Goal: Find specific page/section: Find specific page/section

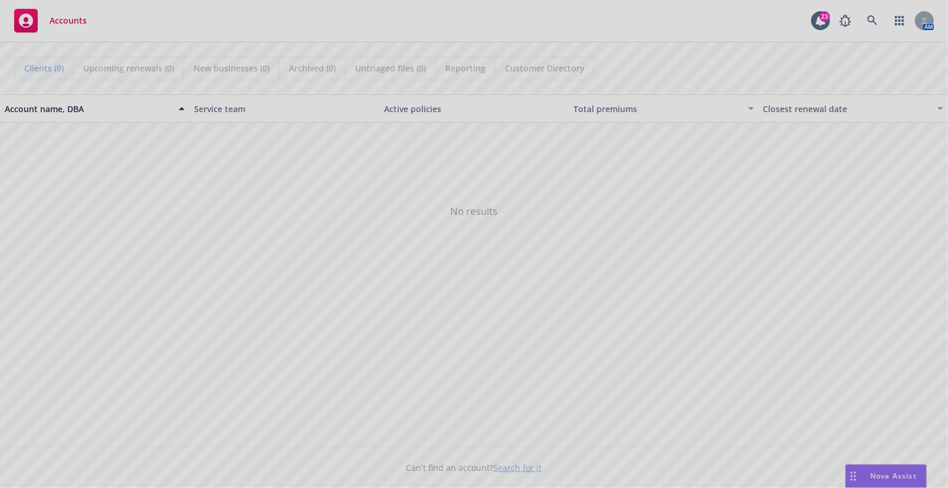
click at [873, 13] on div at bounding box center [474, 244] width 948 height 488
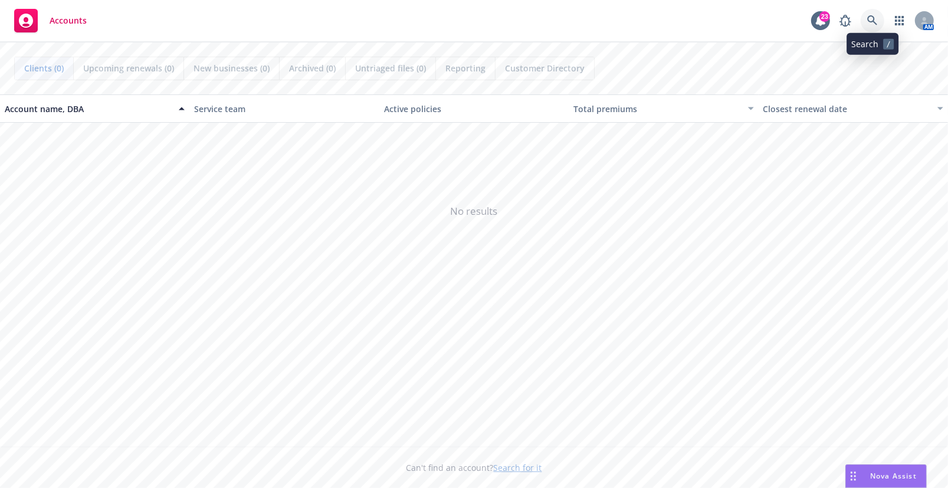
click at [874, 22] on icon at bounding box center [872, 20] width 10 height 10
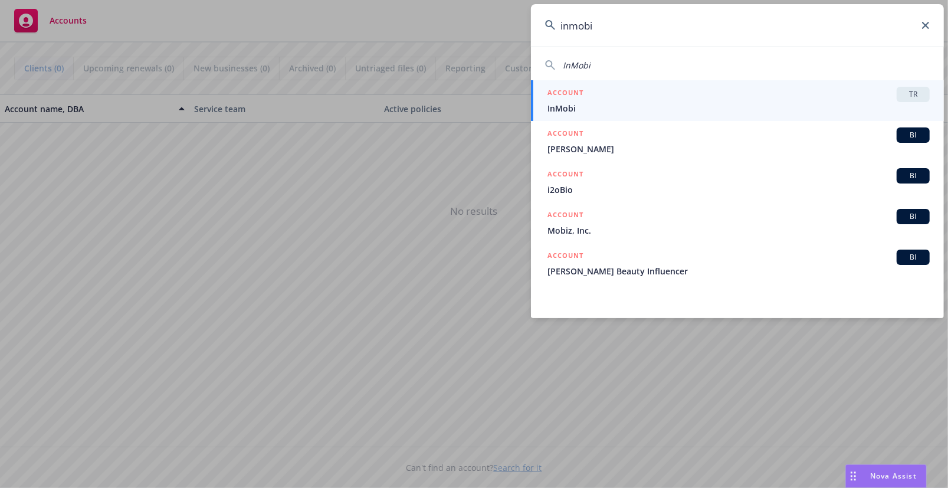
type input "inmobi"
click at [665, 112] on span "InMobi" at bounding box center [738, 108] width 382 height 12
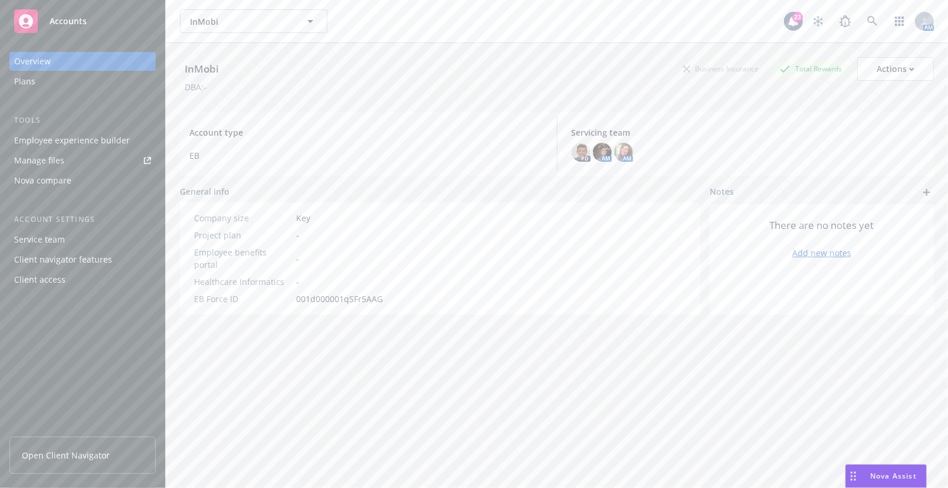
click at [110, 136] on div "Employee experience builder" at bounding box center [72, 140] width 116 height 19
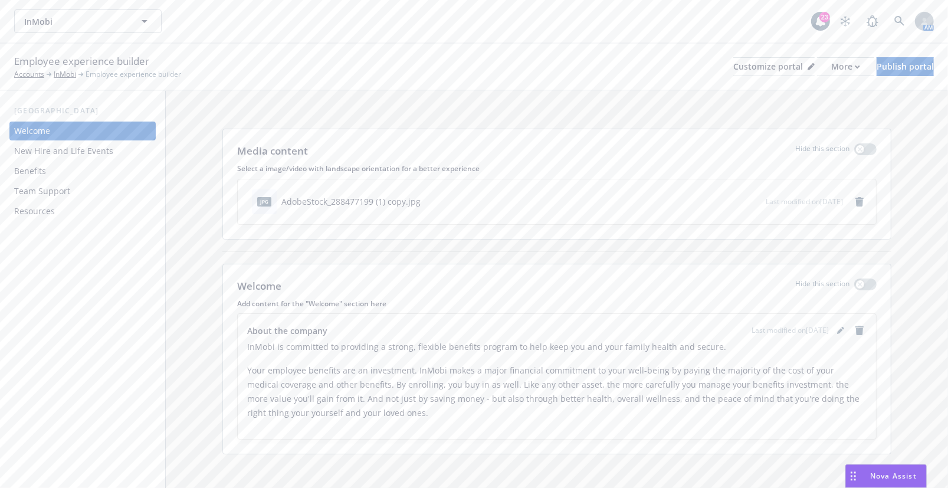
click at [65, 211] on div "Resources" at bounding box center [82, 211] width 137 height 19
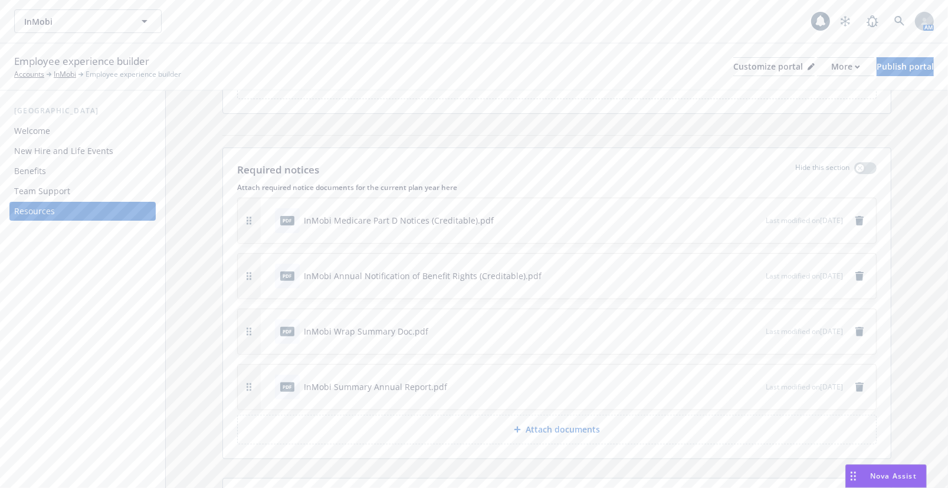
scroll to position [321, 0]
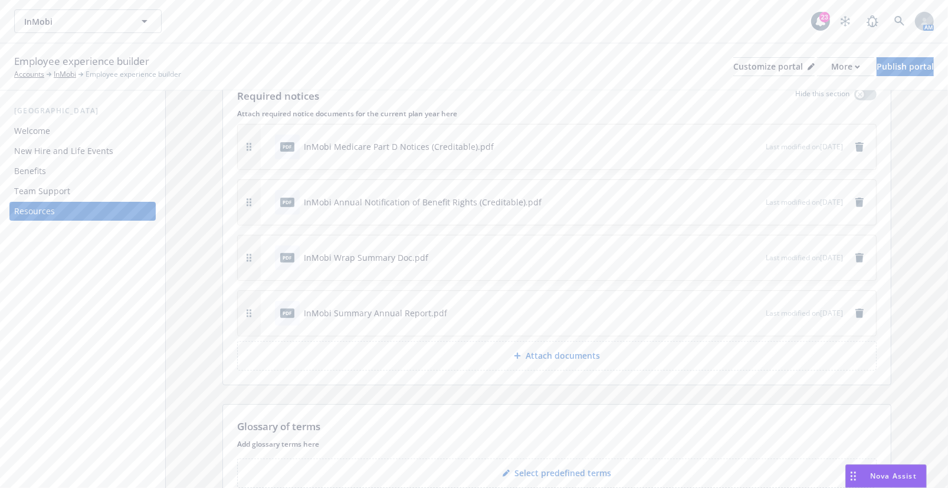
click at [916, 301] on div "Media content Hide this section Select a image/video with landscape orientation…" at bounding box center [557, 176] width 782 height 814
